Goal: Task Accomplishment & Management: Complete application form

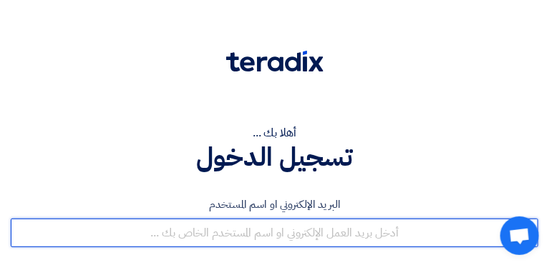
type input "[EMAIL_ADDRESS][DOMAIN_NAME]"
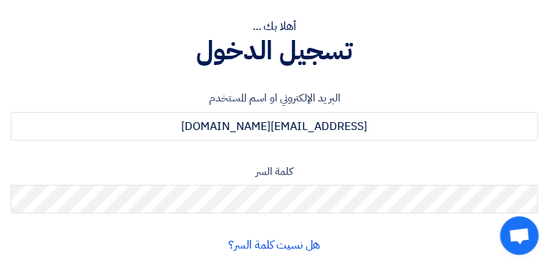
scroll to position [206, 0]
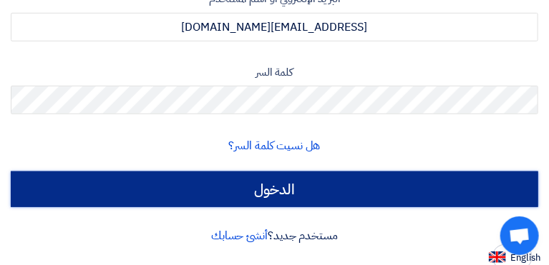
click at [444, 178] on input "الدخول" at bounding box center [274, 190] width 527 height 36
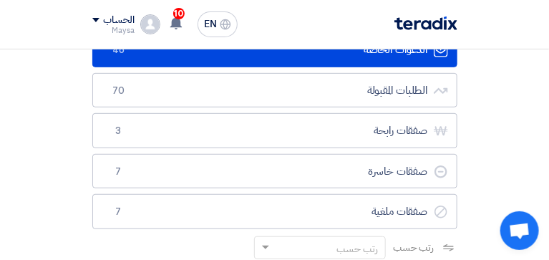
scroll to position [141, 0]
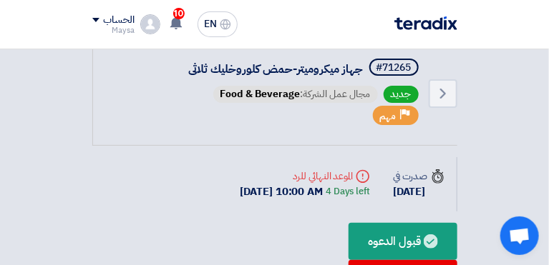
click at [541, 19] on nav "الطلبات الأوردرات ملف الشركة English EN 10 تم نشر طلب عروض أسعار جديد - شاهد ال…" at bounding box center [274, 24] width 549 height 49
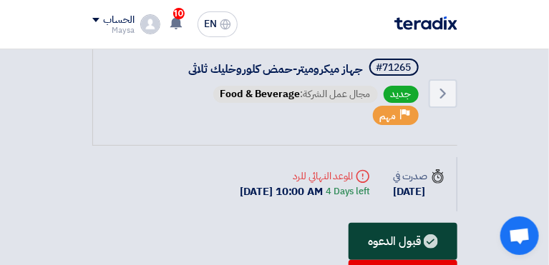
click at [348, 223] on div "قبول الدعوه" at bounding box center [402, 241] width 108 height 37
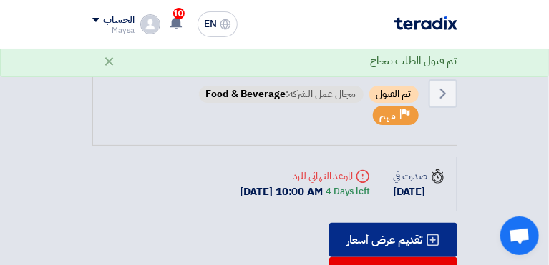
click at [329, 223] on div "تقديم عرض أسعار" at bounding box center [393, 240] width 128 height 34
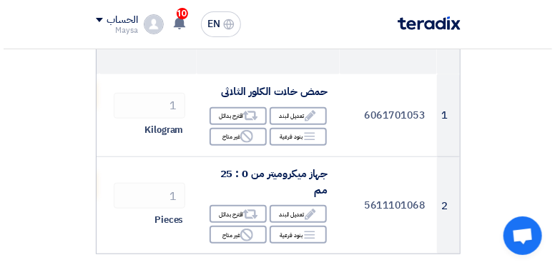
scroll to position [200, 0]
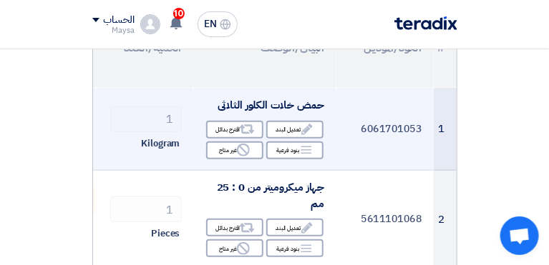
click at [90, 111] on input "number" at bounding box center [53, 110] width 74 height 26
type input "800"
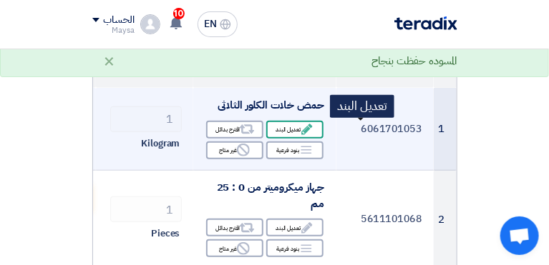
click at [312, 129] on use at bounding box center [306, 129] width 11 height 11
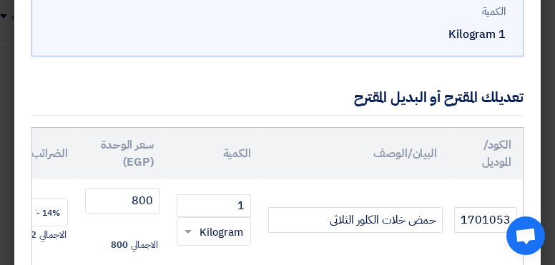
scroll to position [149, 0]
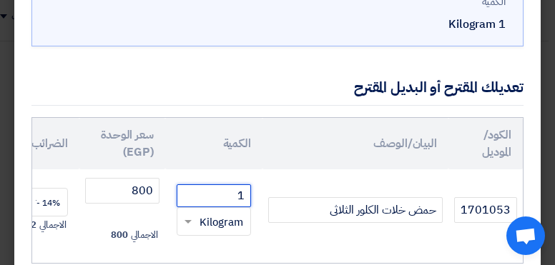
drag, startPoint x: 242, startPoint y: 195, endPoint x: 249, endPoint y: 197, distance: 7.3
click at [249, 197] on input "1" at bounding box center [214, 196] width 74 height 23
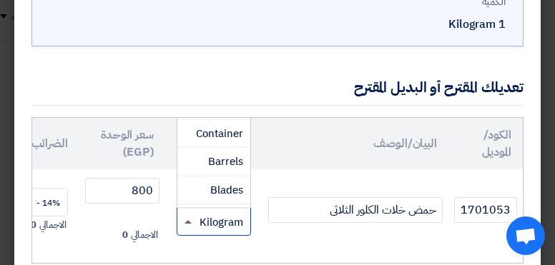
click at [189, 220] on span at bounding box center [188, 222] width 7 height 4
click at [258, 69] on div "تعديلك المقترح أو البديل المقترح" at bounding box center [277, 87] width 492 height 36
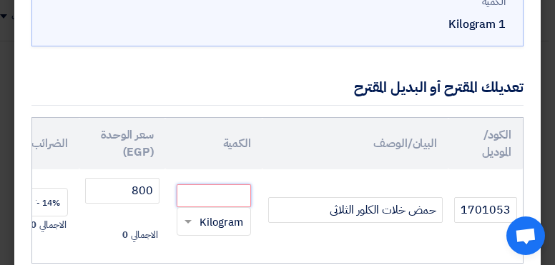
click at [215, 192] on input "number" at bounding box center [214, 196] width 74 height 23
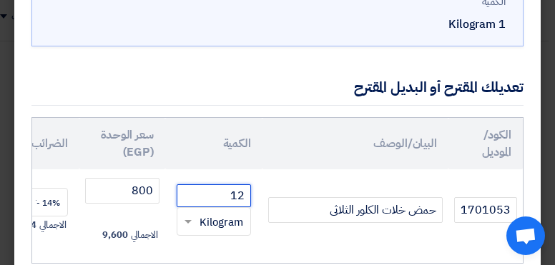
type input "1"
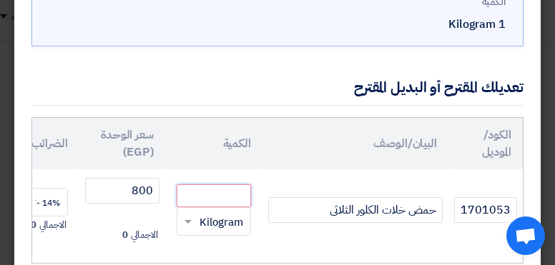
type input ".5"
drag, startPoint x: 246, startPoint y: 198, endPoint x: 233, endPoint y: 195, distance: 13.2
click at [233, 195] on input ".5" at bounding box center [214, 196] width 74 height 23
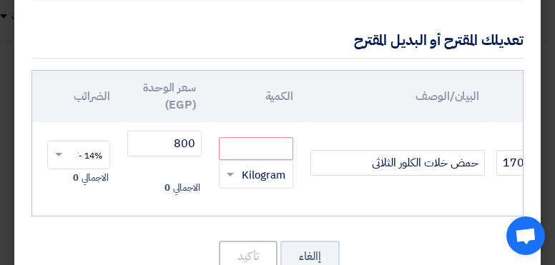
scroll to position [0, -35]
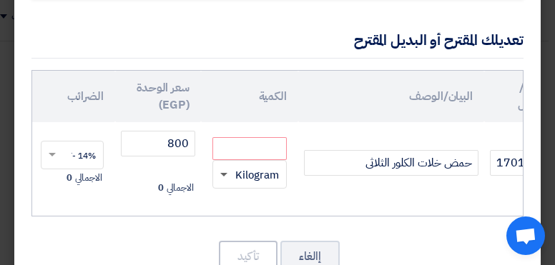
click at [225, 173] on span at bounding box center [223, 175] width 7 height 5
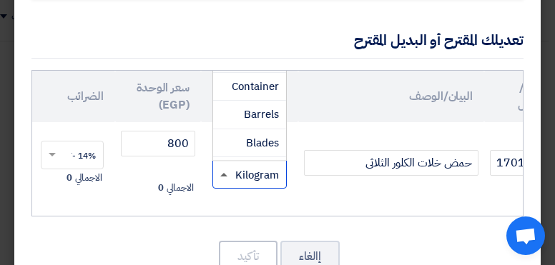
scroll to position [139, 0]
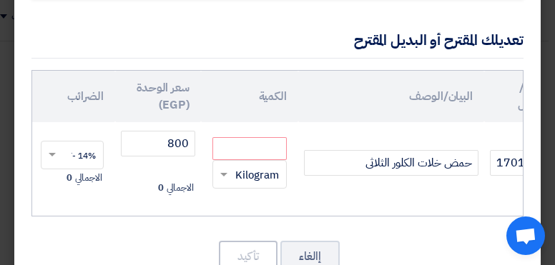
click at [245, 204] on div "الكود/الموديل البيان/الوصف الكمية سعر الوحدة (EGP) الضرائب الإجمالي (EGP) 60617…" at bounding box center [277, 143] width 492 height 147
click at [253, 145] on input "number" at bounding box center [249, 148] width 74 height 23
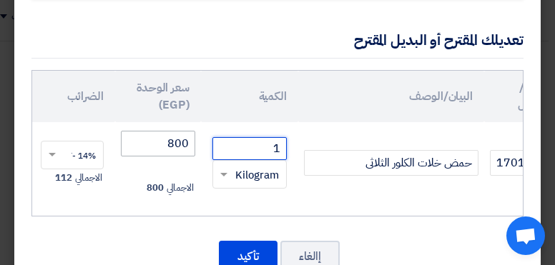
type input "1"
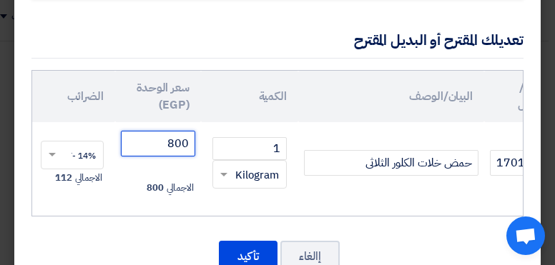
drag, startPoint x: 159, startPoint y: 135, endPoint x: 199, endPoint y: 142, distance: 40.6
click at [199, 142] on td "800 الاجمالي 800" at bounding box center [158, 163] width 86 height 83
type input "1600"
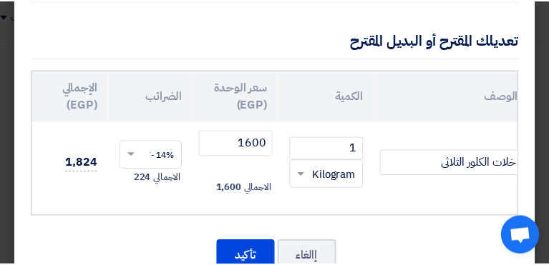
scroll to position [0, -114]
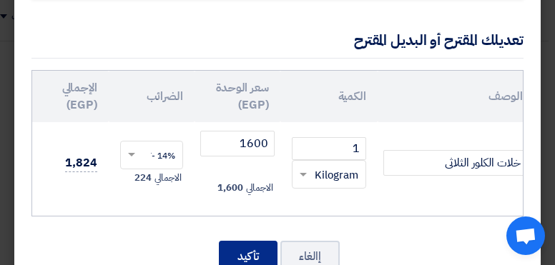
click at [252, 255] on button "تأكيد" at bounding box center [248, 256] width 59 height 31
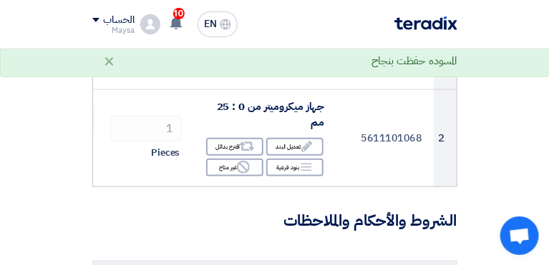
scroll to position [303, 0]
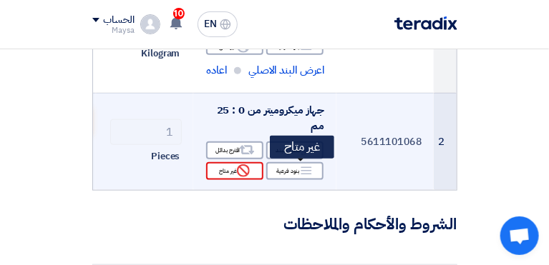
click at [263, 167] on div "Reject غير متاح" at bounding box center [234, 171] width 57 height 18
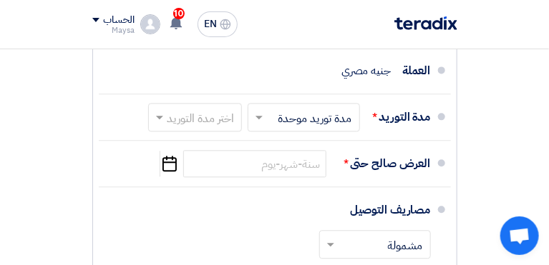
scroll to position [716, 0]
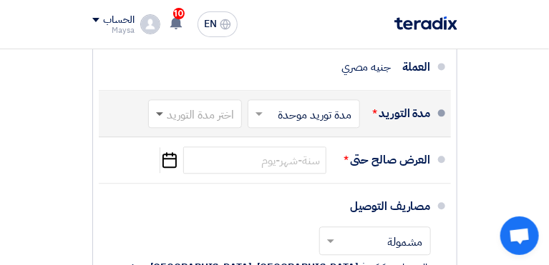
click at [163, 112] on span at bounding box center [159, 114] width 7 height 5
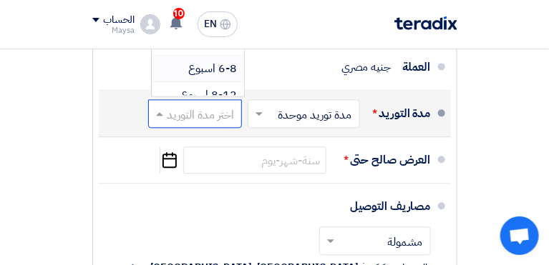
click at [233, 60] on span "6-8 اسبوع" at bounding box center [212, 68] width 49 height 17
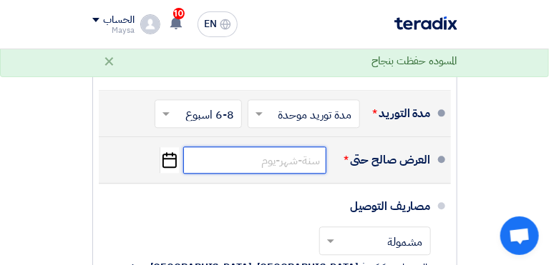
click at [284, 155] on input at bounding box center [254, 160] width 143 height 27
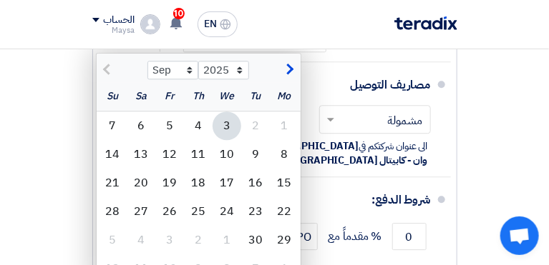
scroll to position [796, 0]
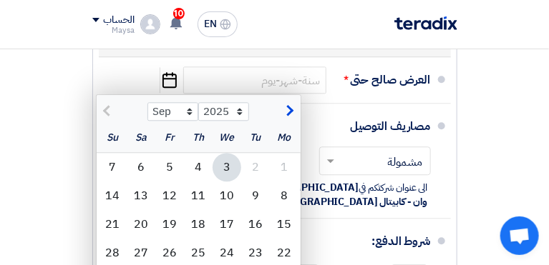
click at [468, 109] on div "ملاحظات وشروط من طرف المشتري يرجى ارفاق ال DATA SHEET للجهاز ميكروميتر و توضيح …" at bounding box center [275, 125] width 386 height 664
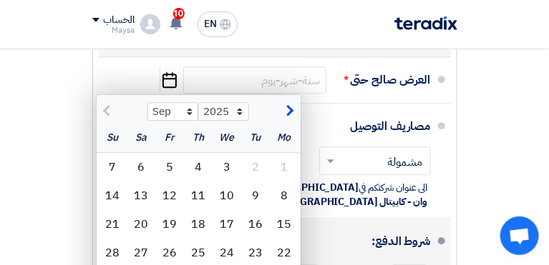
click at [402, 225] on div "شروط الدفع:" at bounding box center [276, 242] width 309 height 34
click at [142, 225] on div "شروط الدفع:" at bounding box center [276, 242] width 309 height 34
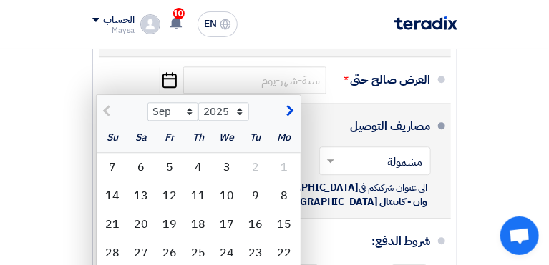
click at [451, 117] on li "مصاريف التوصيل × مشمولة × الى عنوان شركتكم في [GEOGRAPHIC_DATA], [GEOGRAPHIC_DA…" at bounding box center [275, 161] width 352 height 115
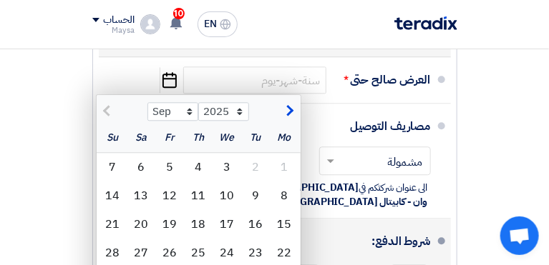
click at [445, 238] on span at bounding box center [441, 241] width 7 height 7
click at [431, 225] on div "شروط الدفع:" at bounding box center [276, 242] width 309 height 34
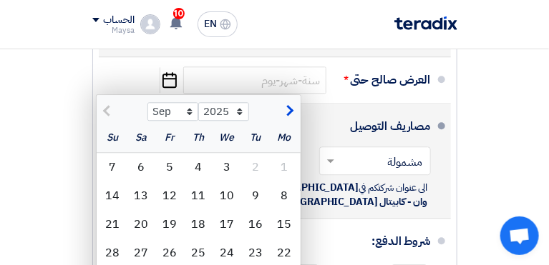
click at [393, 145] on div "مصاريف التوصيل × مشمولة × الى عنوان شركتكم في [GEOGRAPHIC_DATA], [GEOGRAPHIC_DA…" at bounding box center [270, 160] width 321 height 103
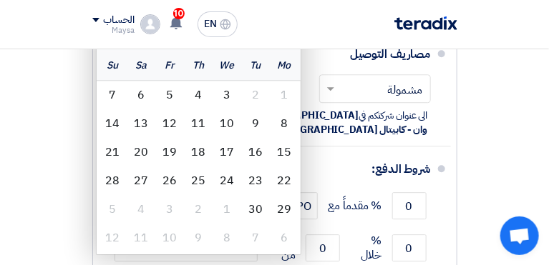
scroll to position [873, 0]
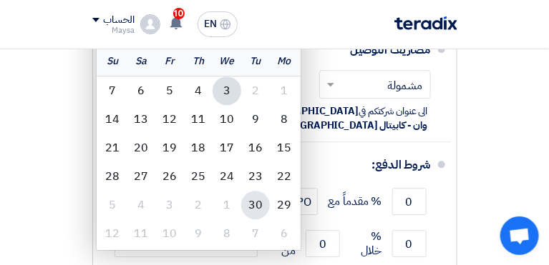
click at [270, 191] on div "30" at bounding box center [255, 205] width 29 height 29
type input "[DATE]"
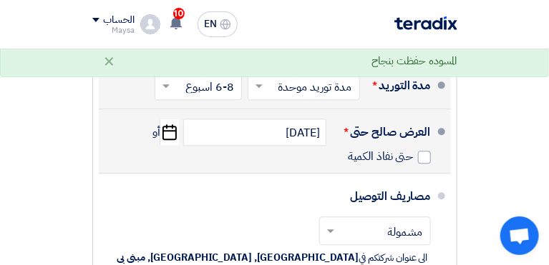
scroll to position [740, 0]
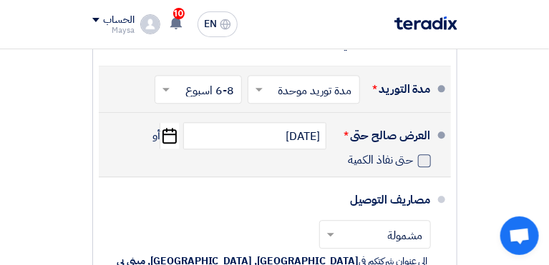
click at [418, 155] on span at bounding box center [424, 161] width 13 height 13
click at [345, 153] on input "حتى نفاذ الكمية" at bounding box center [379, 166] width 69 height 27
checkbox input "true"
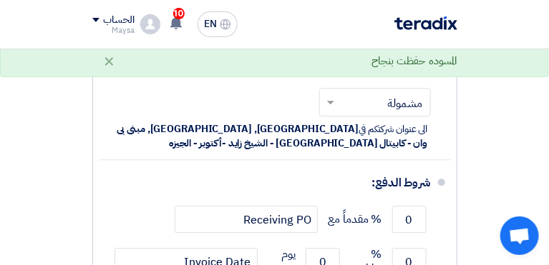
scroll to position [879, 0]
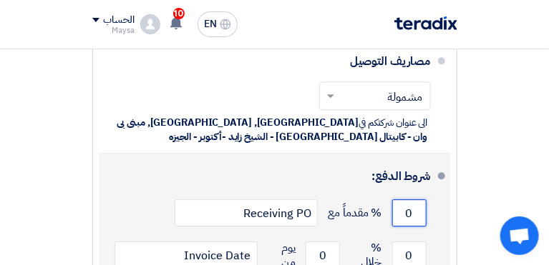
drag, startPoint x: 465, startPoint y: 127, endPoint x: 499, endPoint y: 127, distance: 33.6
click at [451, 154] on li "شروط الدفع: 0 % مقدماً مع Receiving PO 0 % خلال 0 Invoice Date" at bounding box center [275, 231] width 352 height 155
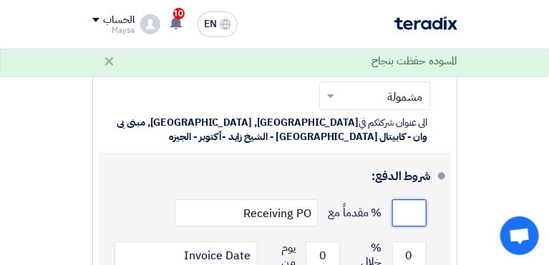
type input "5"
type input "50"
drag, startPoint x: 467, startPoint y: 174, endPoint x: 510, endPoint y: 170, distance: 43.1
click at [451, 170] on li "شروط الدفع: 50 % مقدماً مع Receiving PO 0 % خلال 0 Invoice Date" at bounding box center [275, 231] width 352 height 155
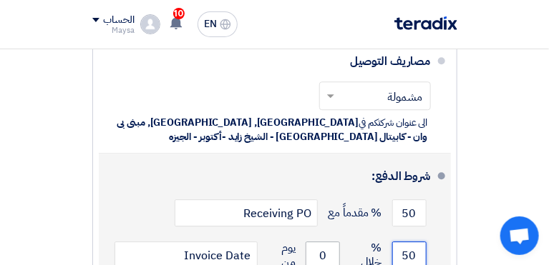
type input "50"
drag, startPoint x: 384, startPoint y: 167, endPoint x: 399, endPoint y: 167, distance: 15.0
click at [340, 242] on input "0" at bounding box center [322, 255] width 34 height 27
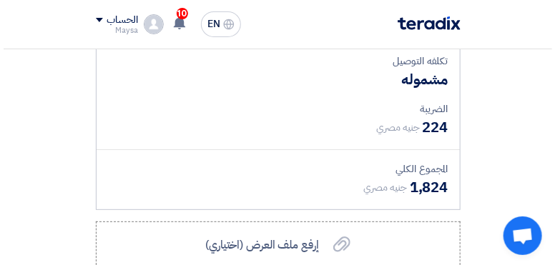
scroll to position [1296, 0]
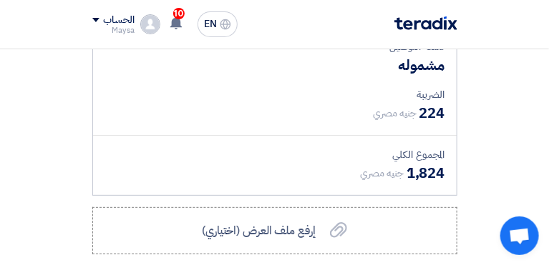
type input "30"
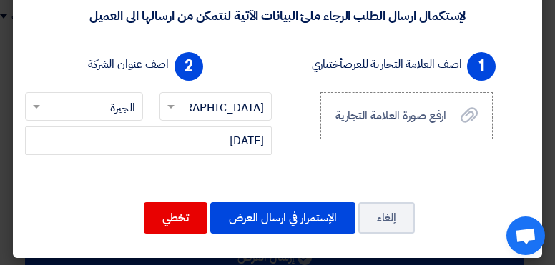
scroll to position [144, 0]
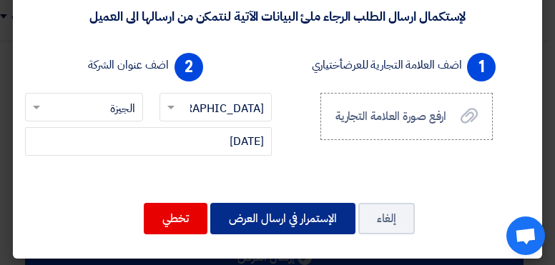
click at [280, 212] on button "الإستمرار في ارسال العرض" at bounding box center [282, 218] width 145 height 31
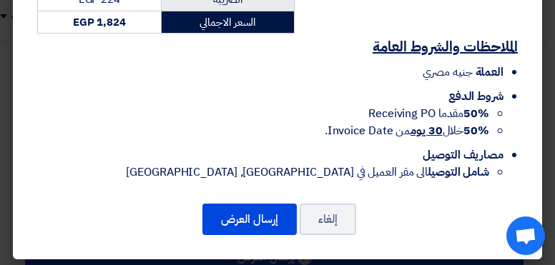
scroll to position [465, 0]
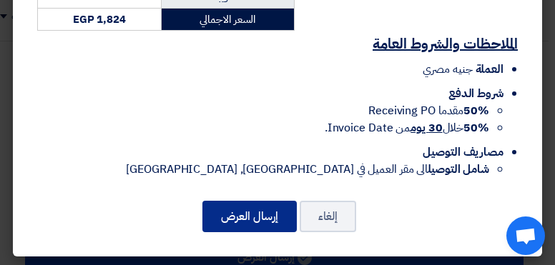
click at [219, 216] on button "إرسال العرض" at bounding box center [249, 216] width 94 height 31
